Goal: Find contact information: Find contact information

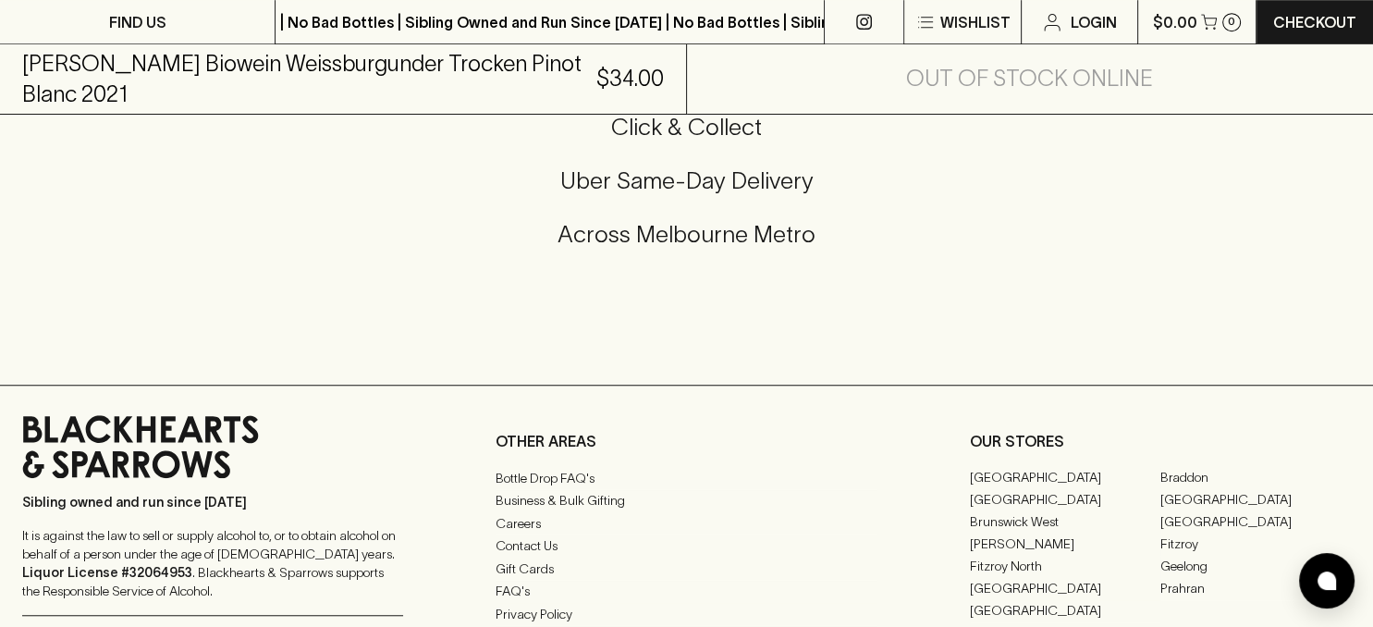
scroll to position [1562, 0]
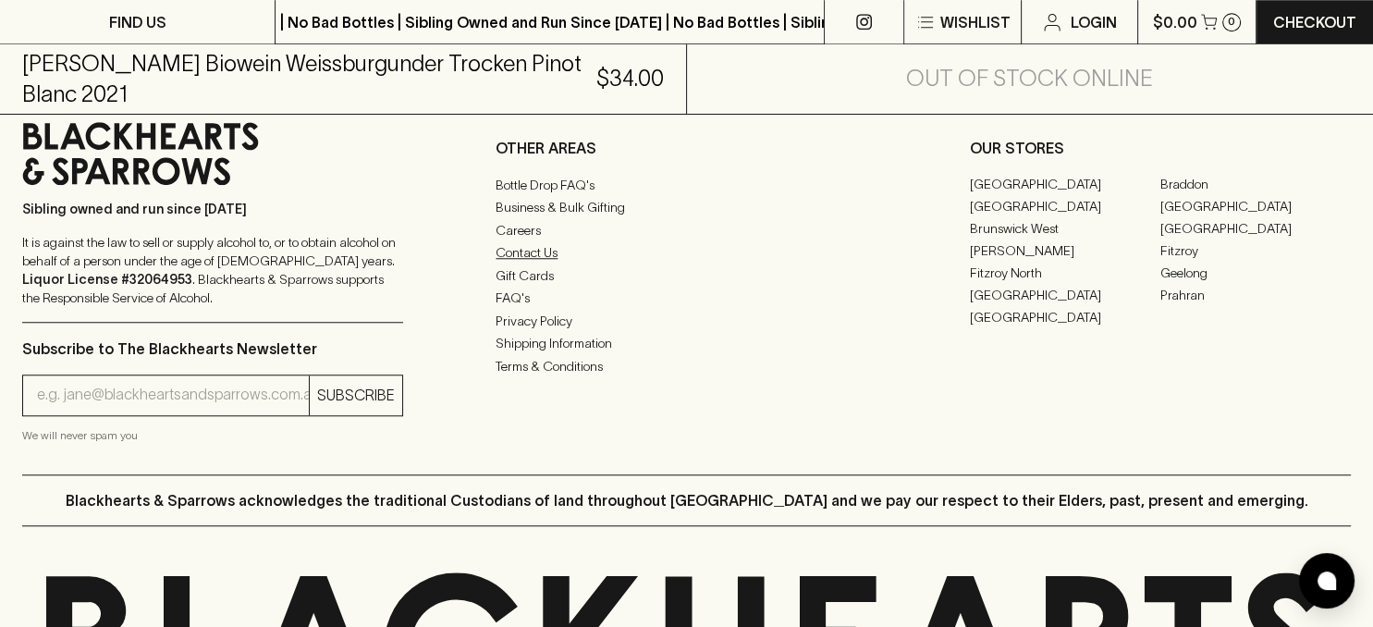
click at [522, 265] on link "Contact Us" at bounding box center [686, 253] width 381 height 22
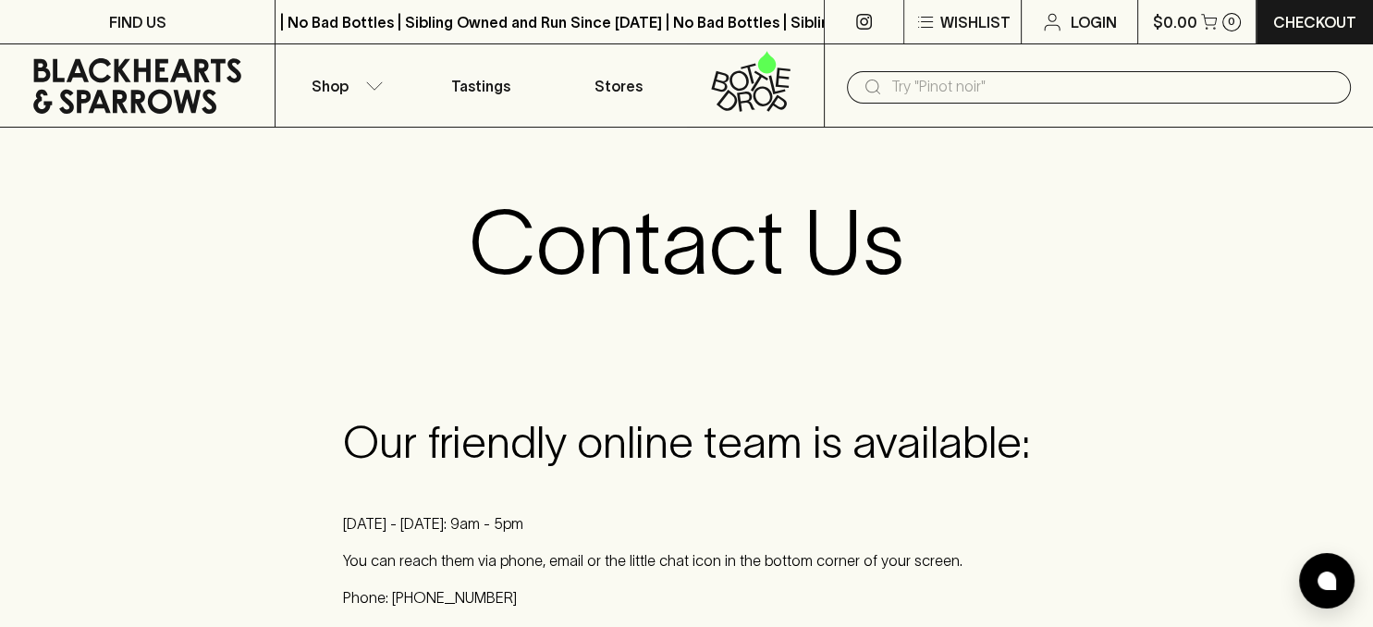
scroll to position [195, 0]
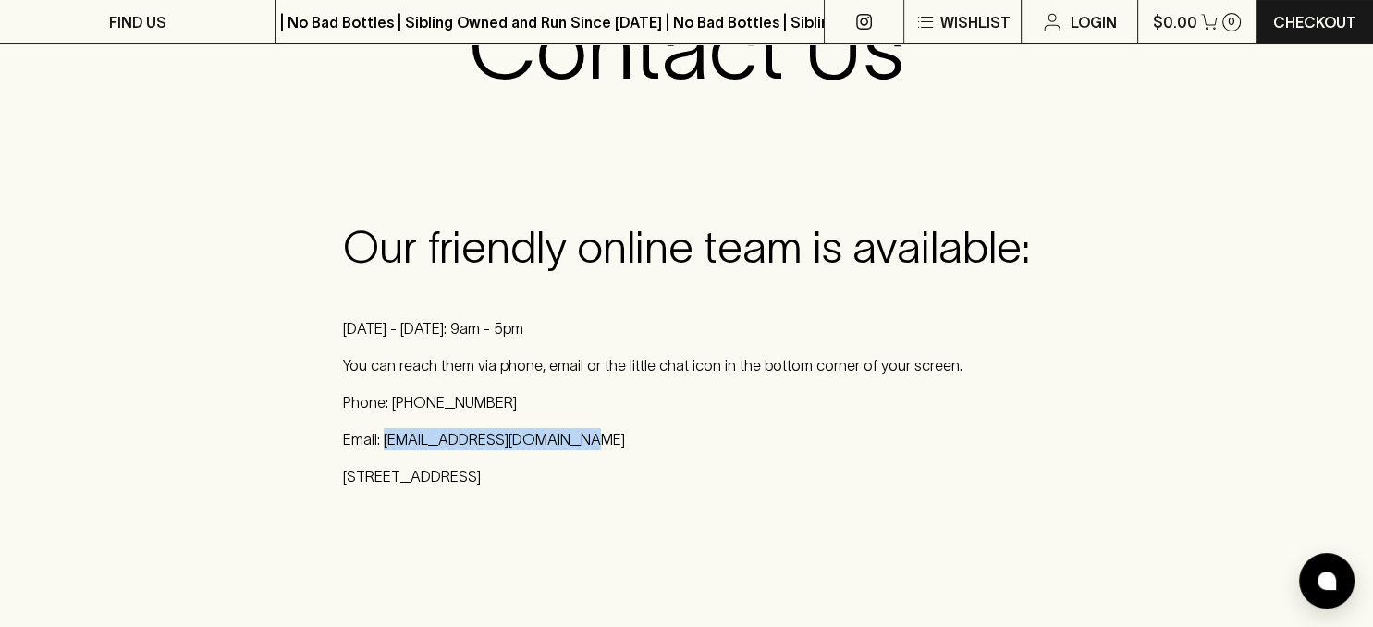
drag, startPoint x: 383, startPoint y: 441, endPoint x: 564, endPoint y: 443, distance: 181.3
click at [564, 443] on p "Email: [EMAIL_ADDRESS][DOMAIN_NAME]" at bounding box center [686, 439] width 687 height 22
copy p "[EMAIL_ADDRESS][DOMAIN_NAME]"
